Goal: Find specific page/section: Find specific page/section

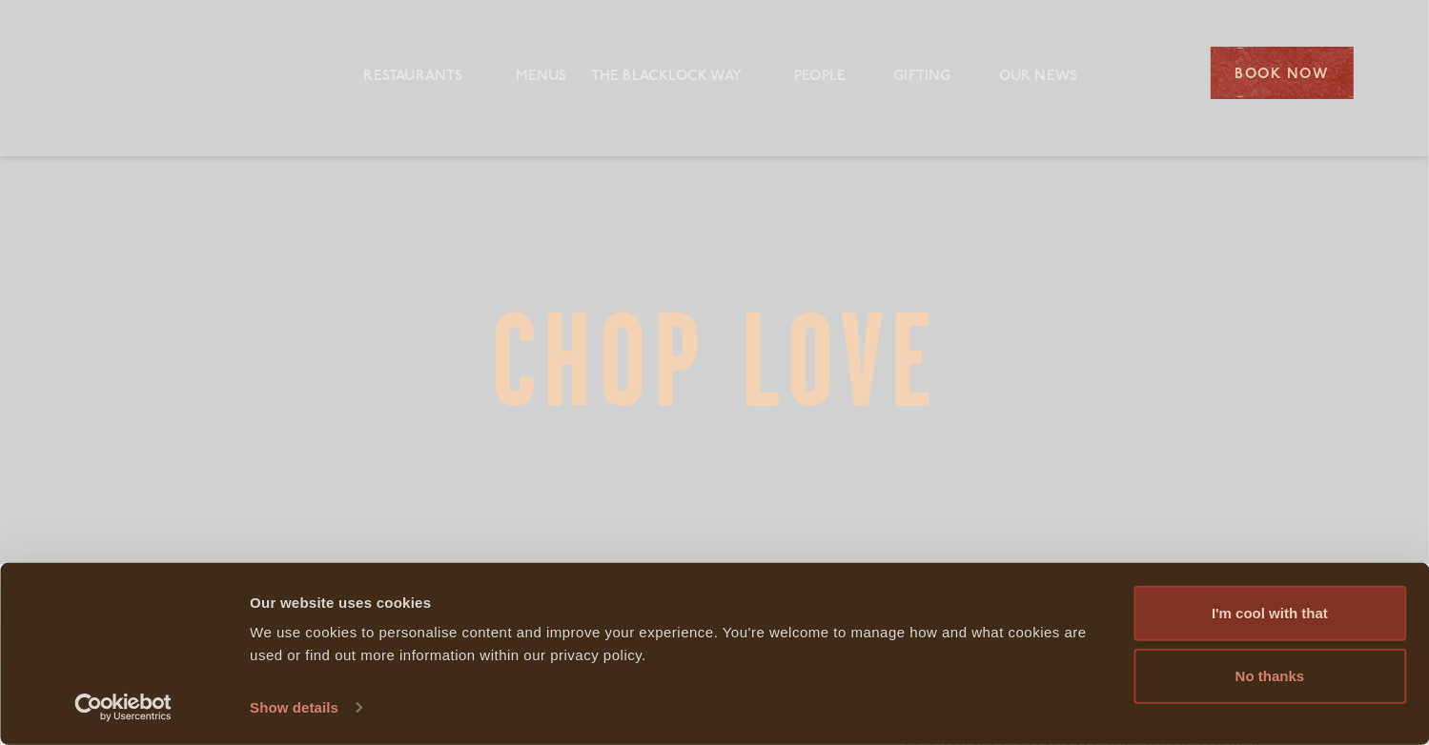
scroll to position [179, 0]
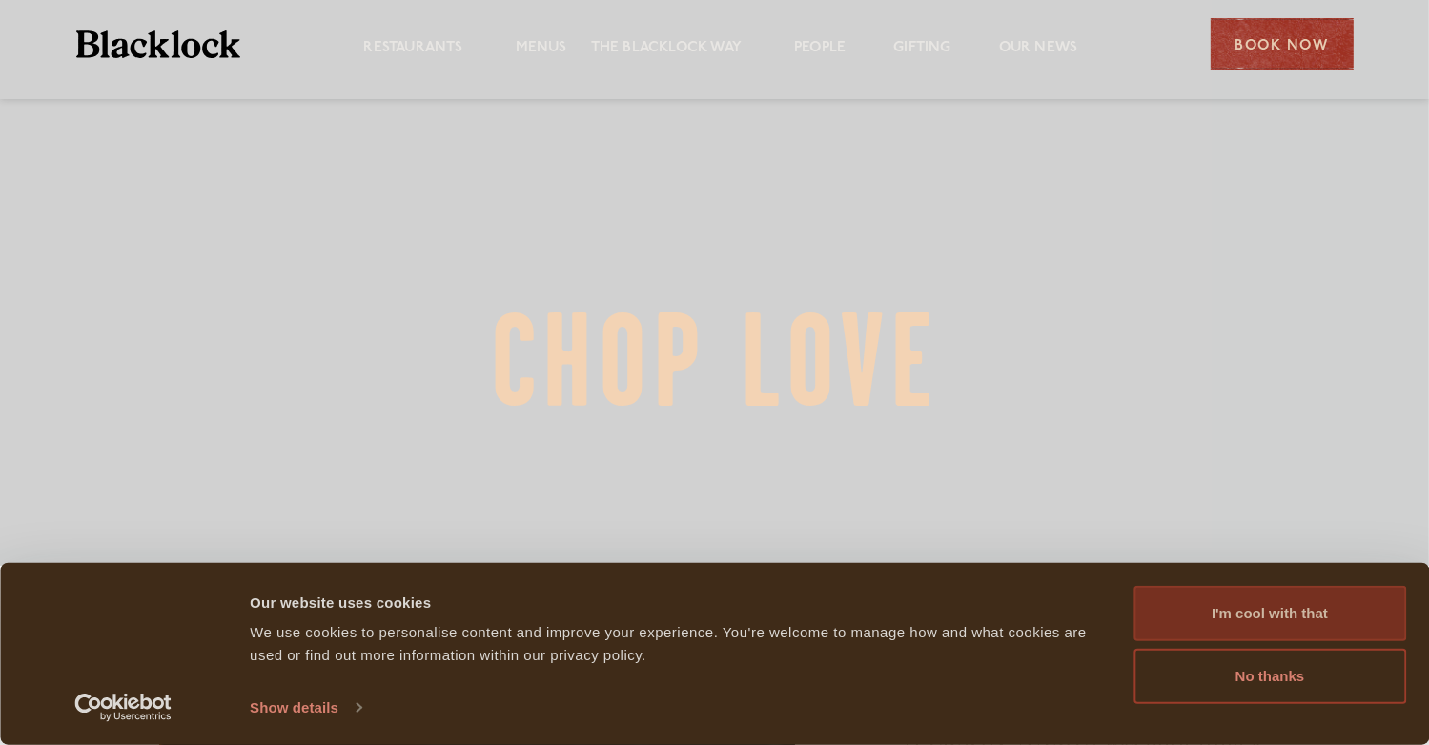
click at [1240, 611] on button "I'm cool with that" at bounding box center [1269, 613] width 273 height 55
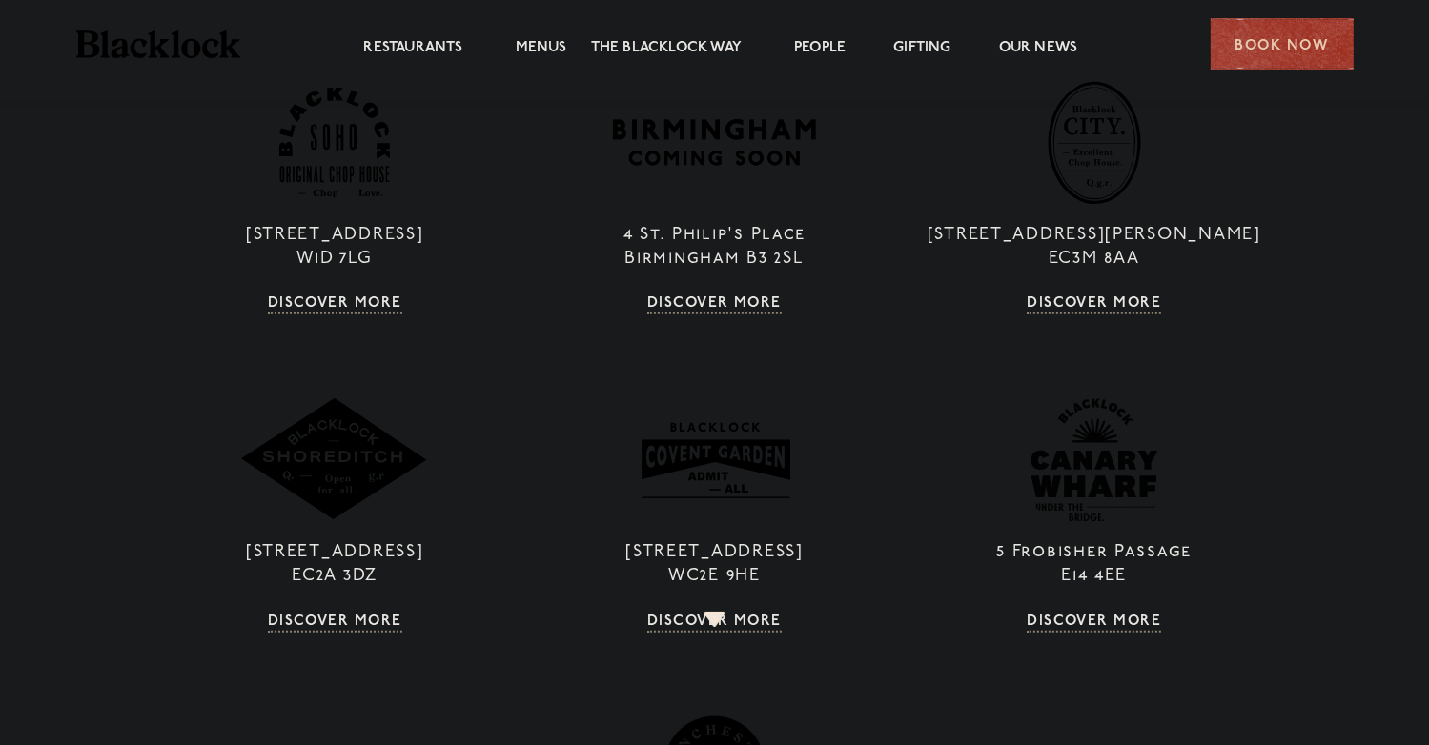
scroll to position [1425, 0]
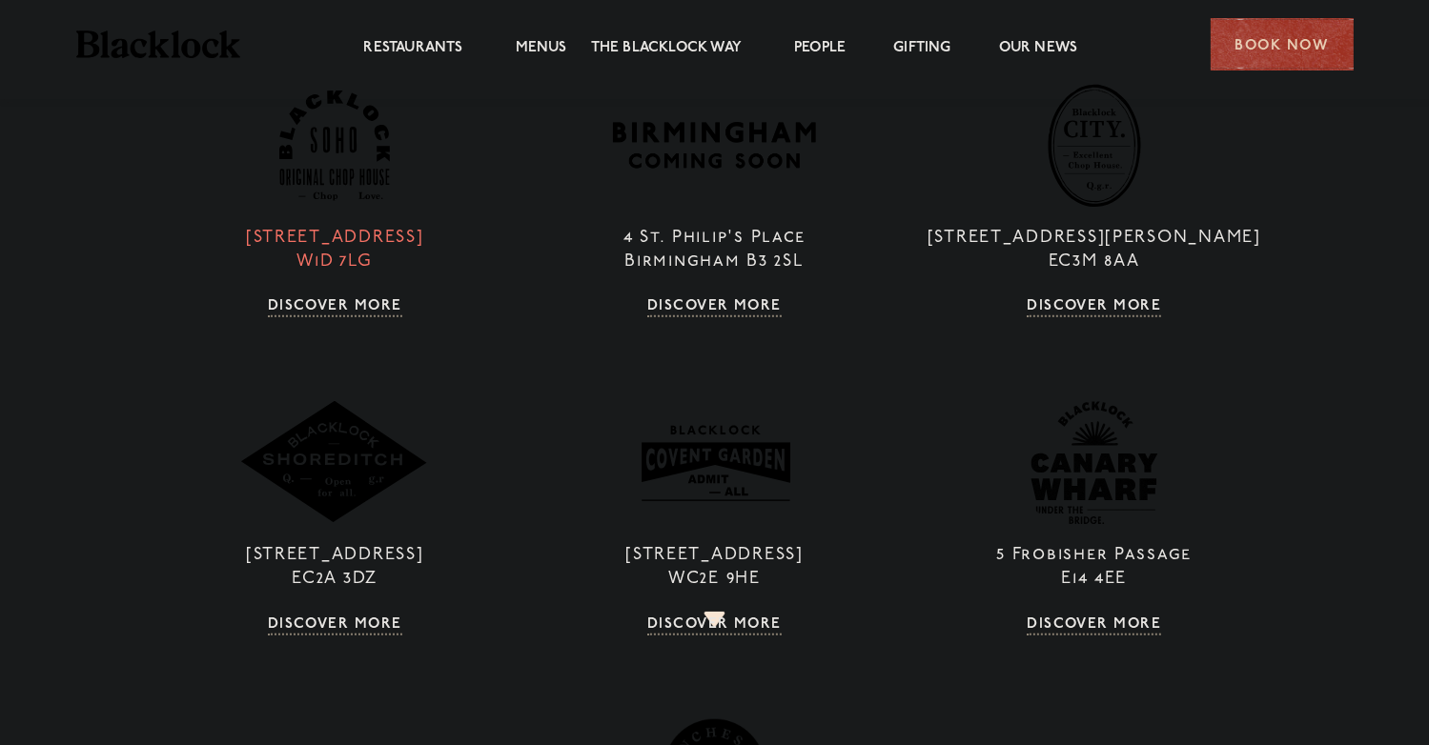
click at [320, 300] on link "Discover More" at bounding box center [335, 307] width 134 height 19
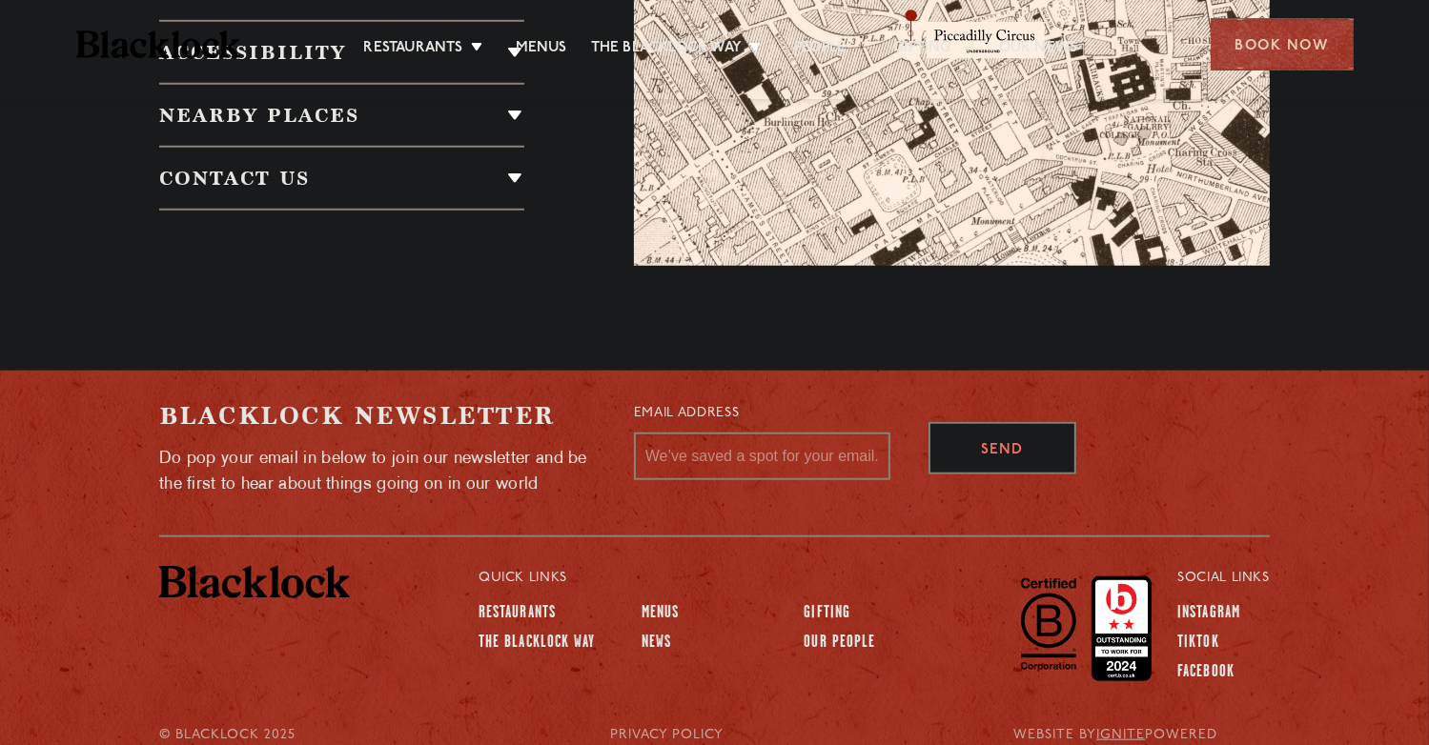
scroll to position [1526, 0]
click at [667, 607] on link "Menus" at bounding box center [661, 613] width 38 height 21
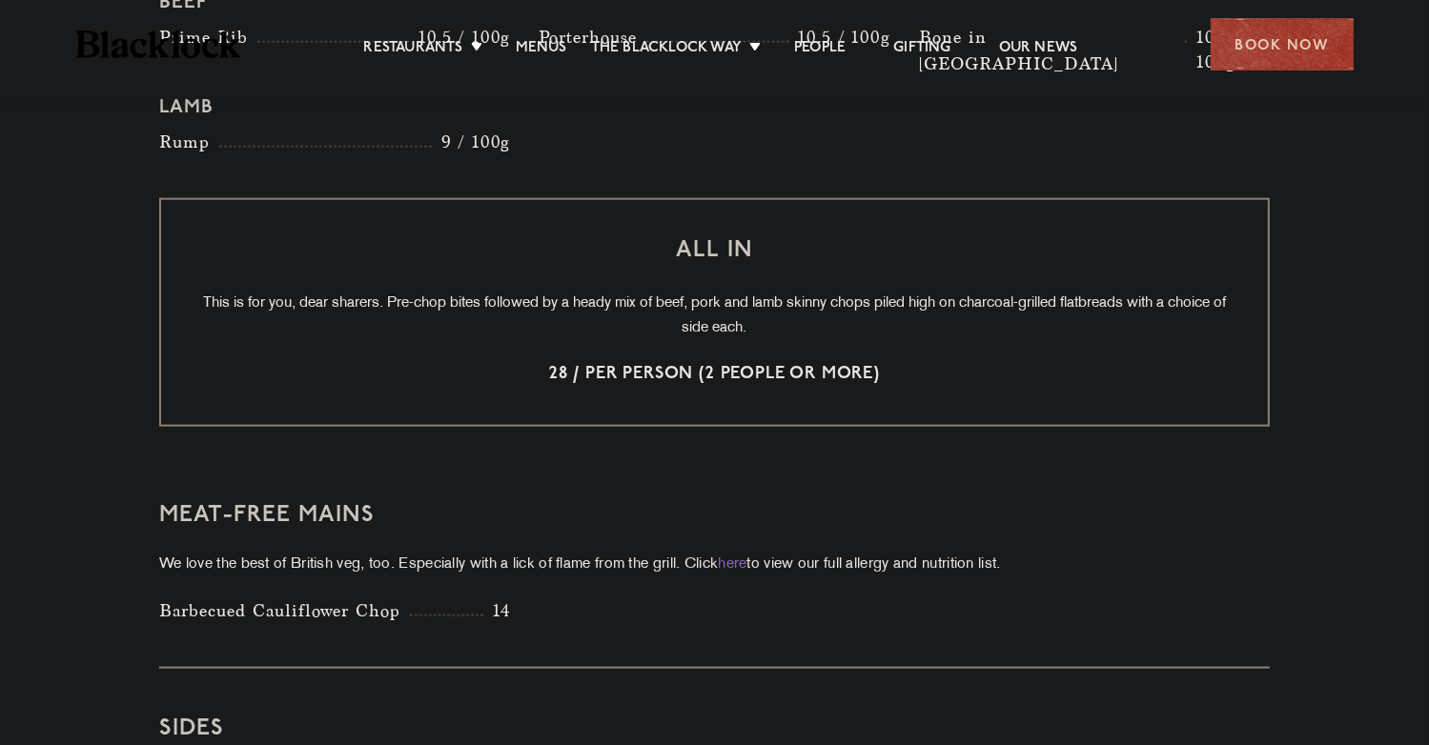
scroll to position [2253, 0]
